Goal: Transaction & Acquisition: Purchase product/service

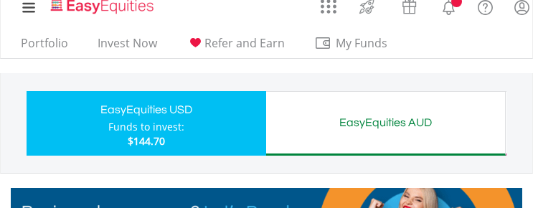
scroll to position [24, 0]
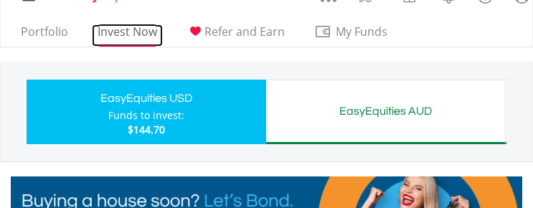
click at [133, 32] on link "Invest Now" at bounding box center [127, 35] width 71 height 22
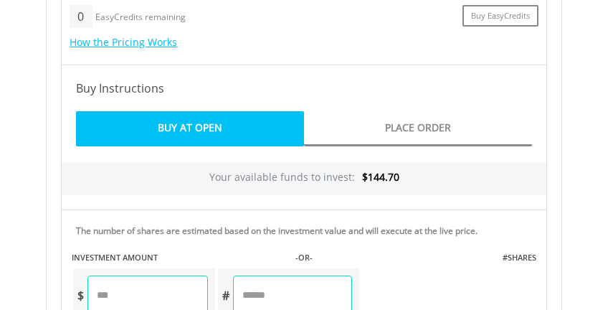
scroll to position [1028, 0]
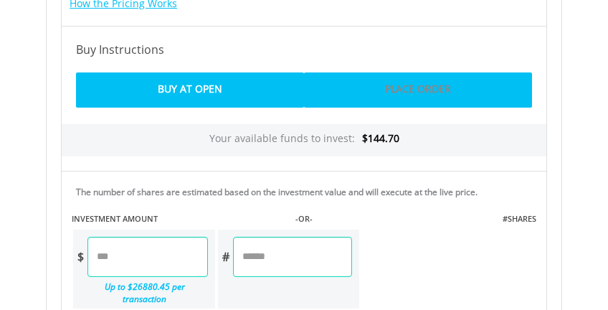
click at [407, 81] on link "Place Order" at bounding box center [418, 89] width 228 height 35
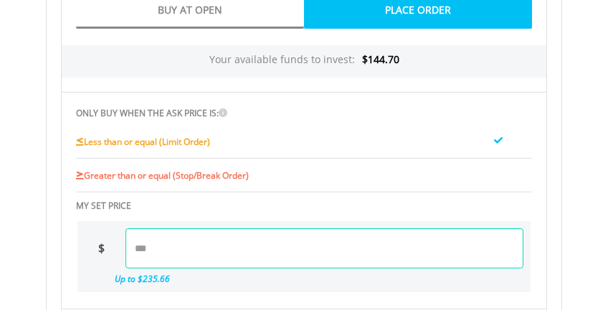
scroll to position [1124, 0]
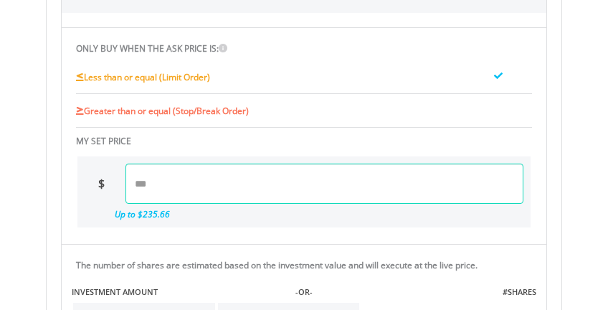
click at [176, 183] on input "number" at bounding box center [325, 184] width 398 height 40
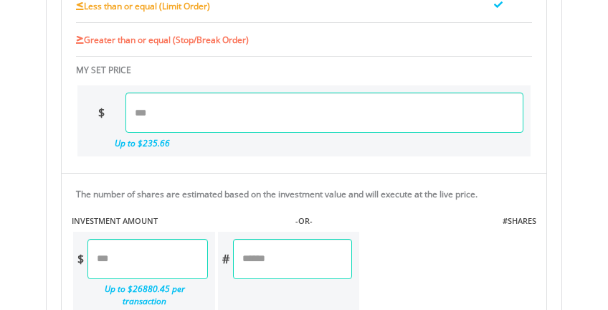
scroll to position [1243, 0]
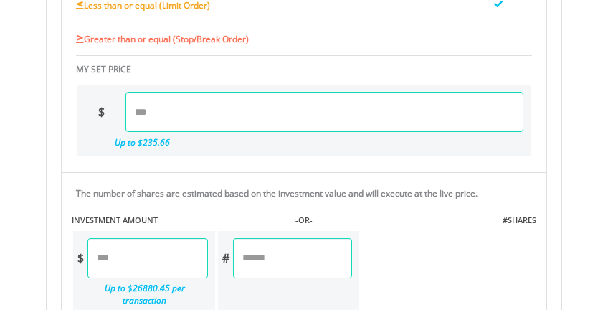
click at [156, 98] on input "number" at bounding box center [325, 112] width 398 height 40
type input "******"
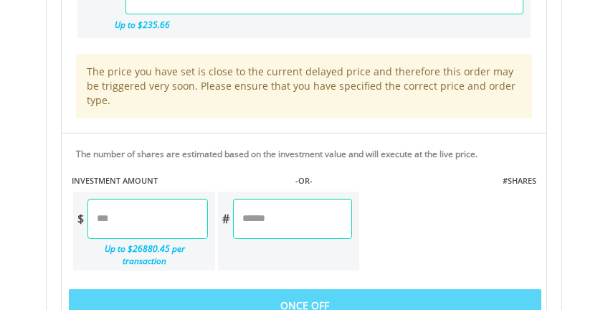
scroll to position [1363, 0]
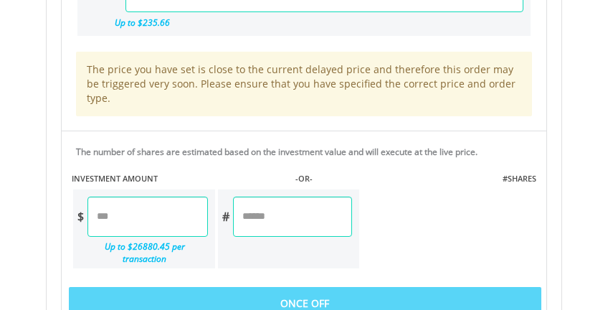
click at [125, 203] on input "number" at bounding box center [148, 217] width 120 height 40
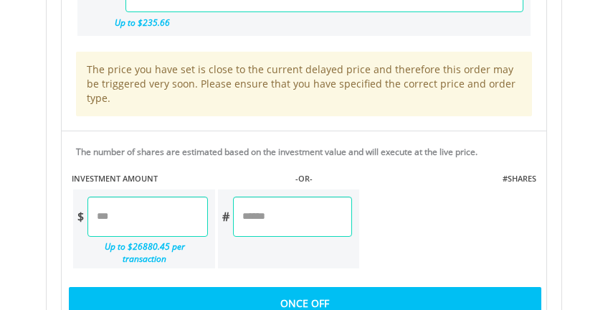
type input "*****"
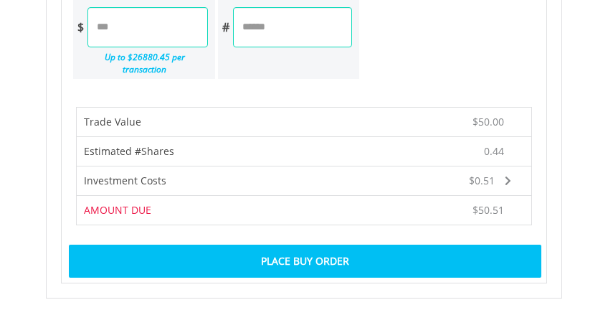
scroll to position [1578, 0]
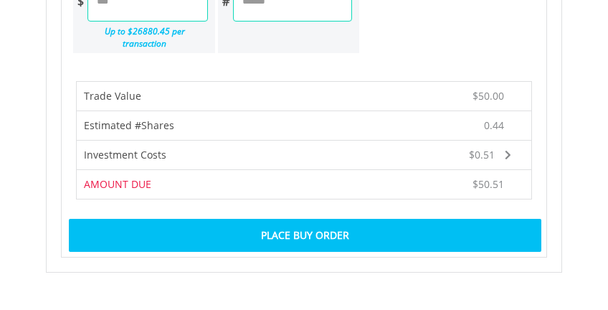
click at [310, 219] on div "Place Buy Order" at bounding box center [305, 235] width 473 height 33
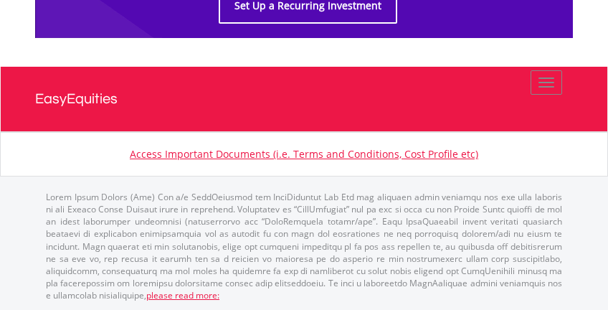
scroll to position [884, 0]
